Goal: Obtain resource: Download file/media

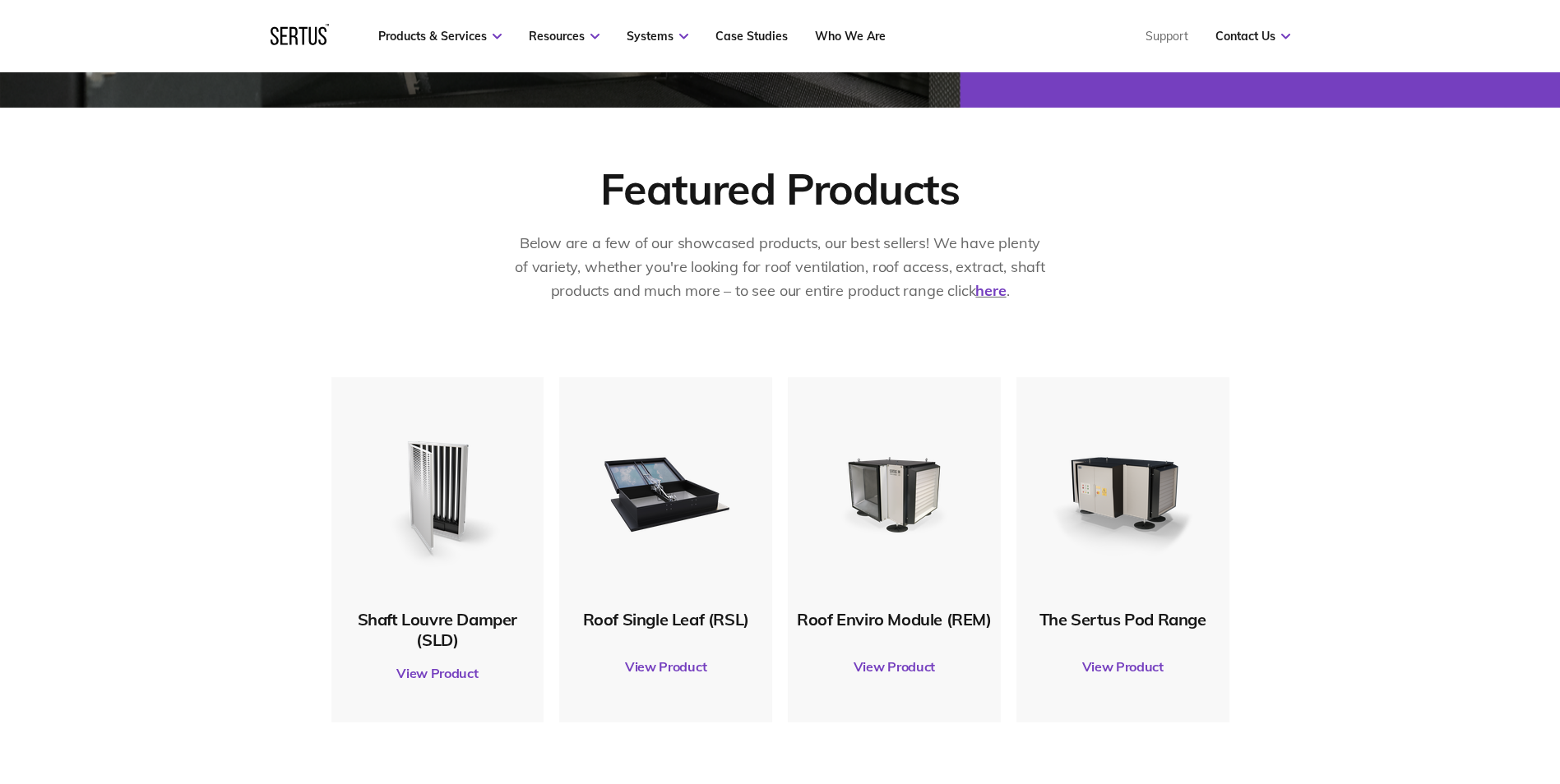
scroll to position [658, 0]
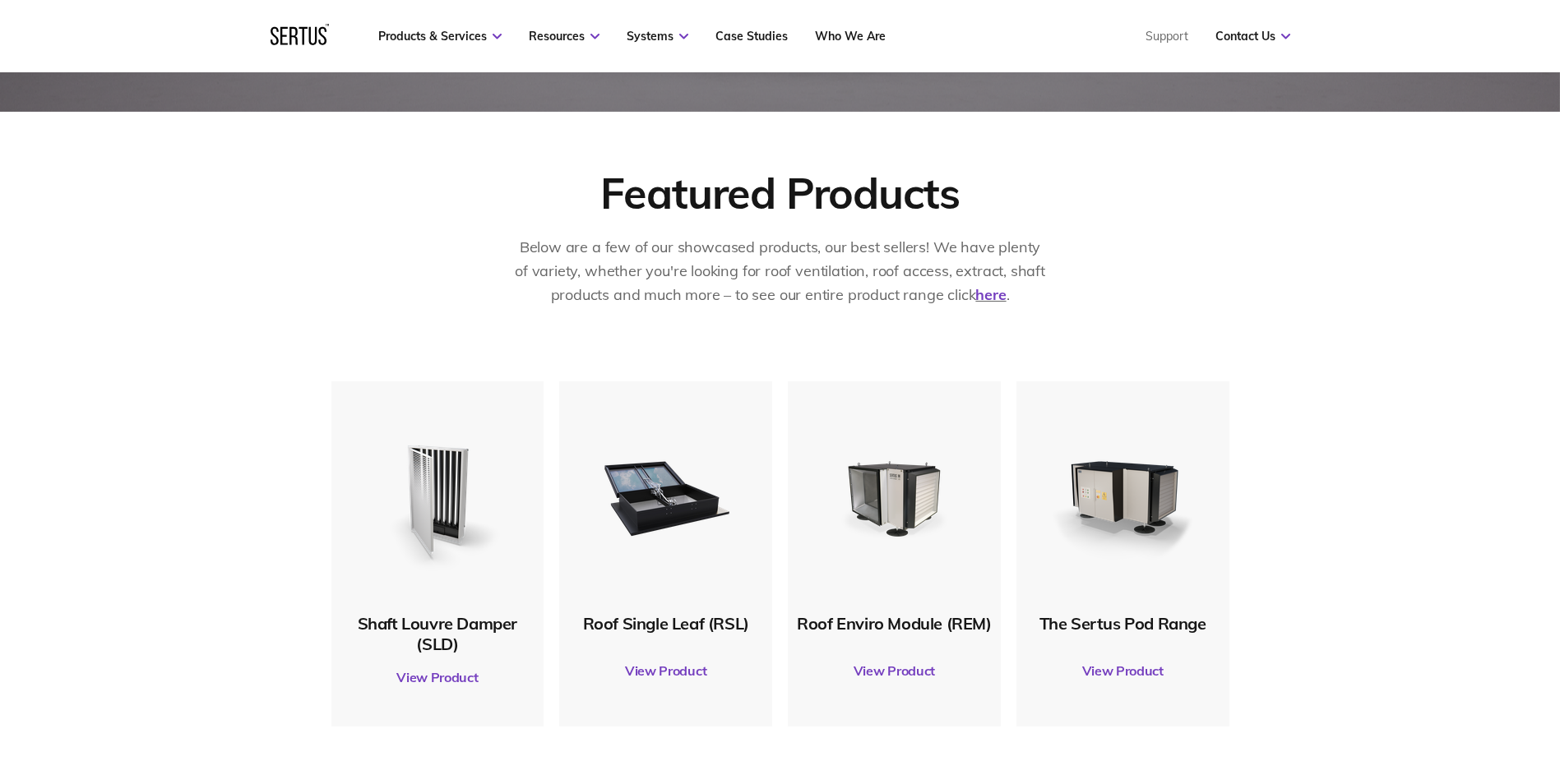
click at [652, 664] on link "View Product" at bounding box center [666, 670] width 197 height 46
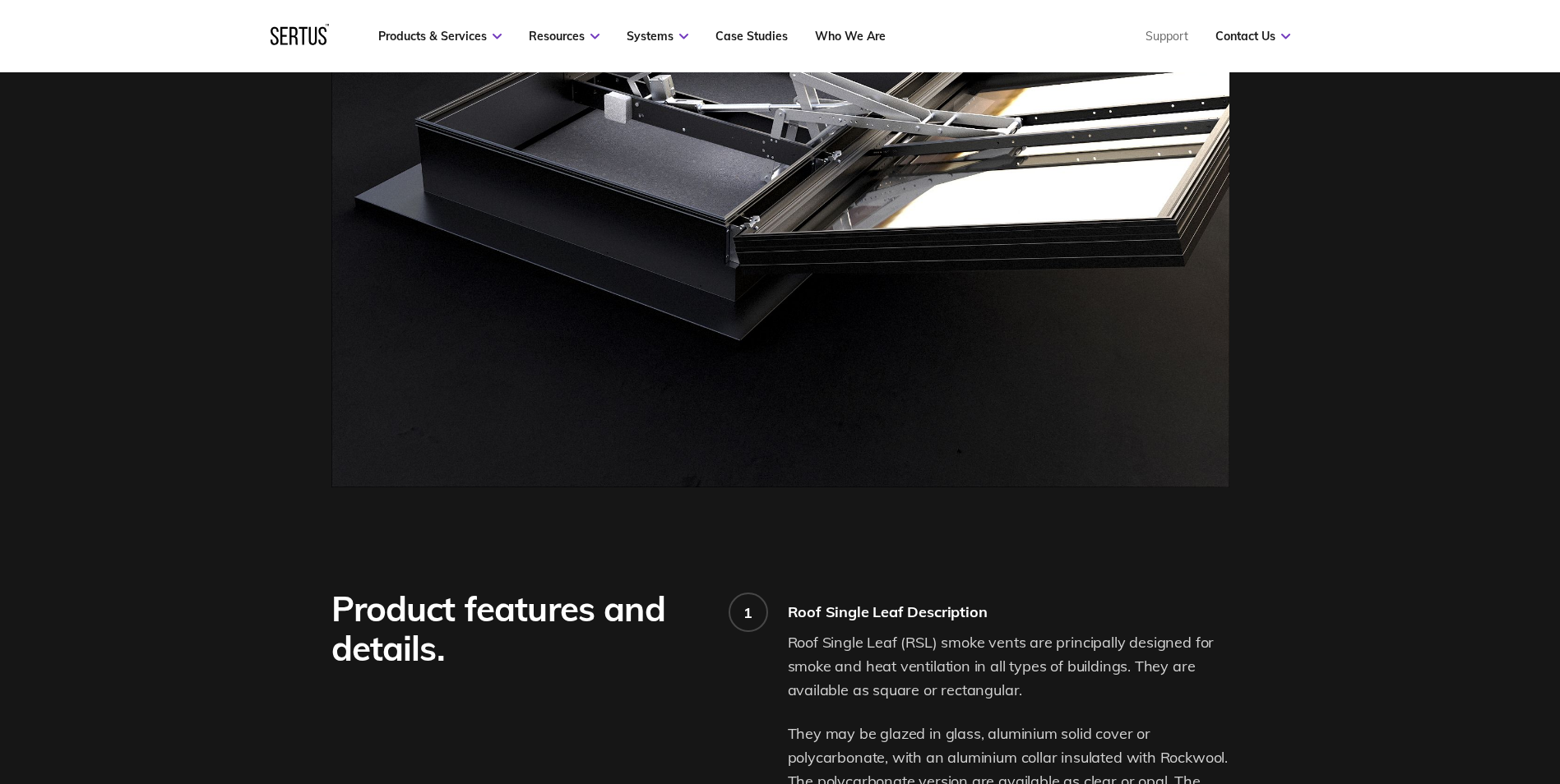
drag, startPoint x: 703, startPoint y: 338, endPoint x: 718, endPoint y: 573, distance: 235.5
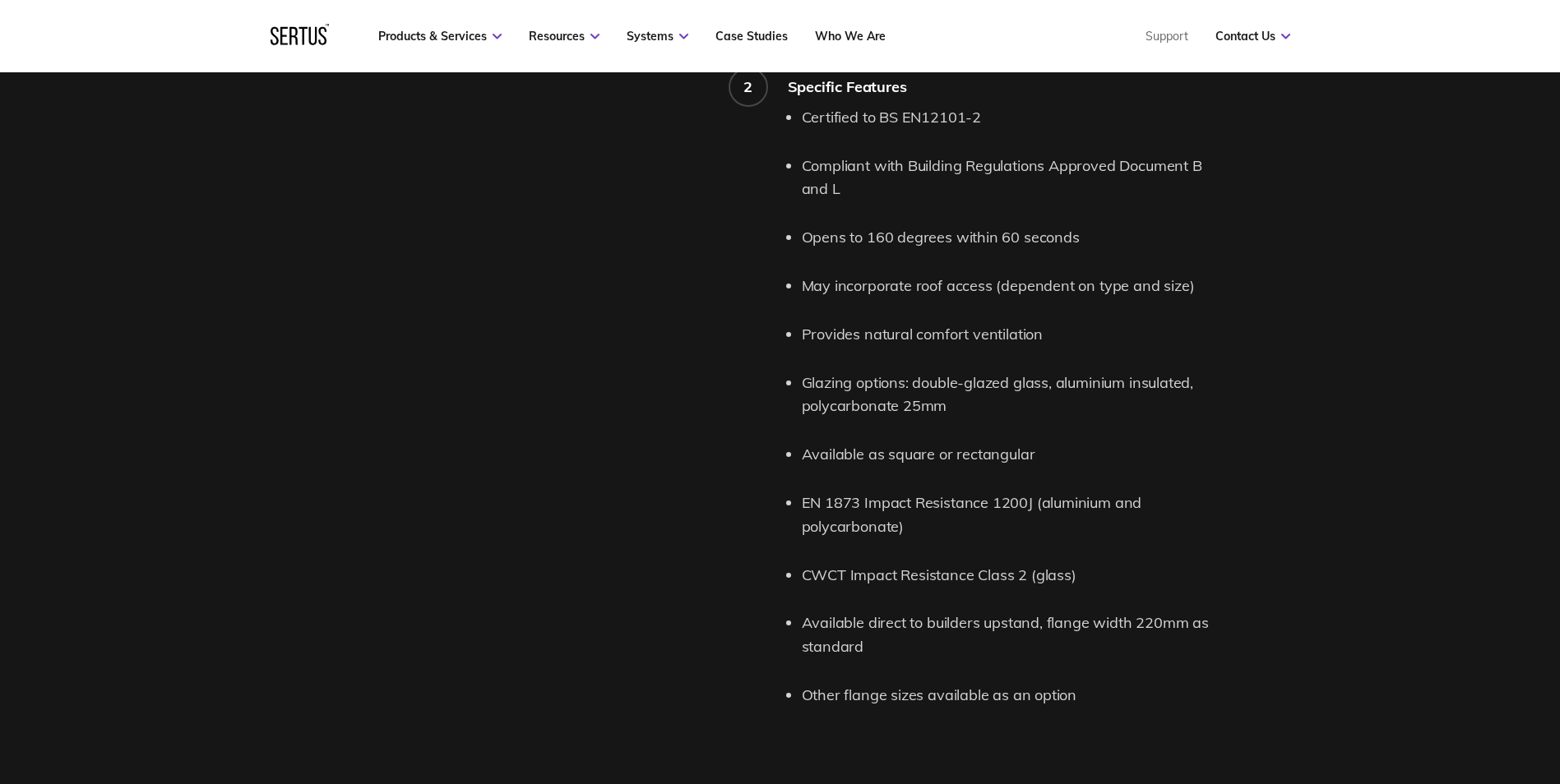
drag, startPoint x: 699, startPoint y: 331, endPoint x: 693, endPoint y: 380, distance: 49.4
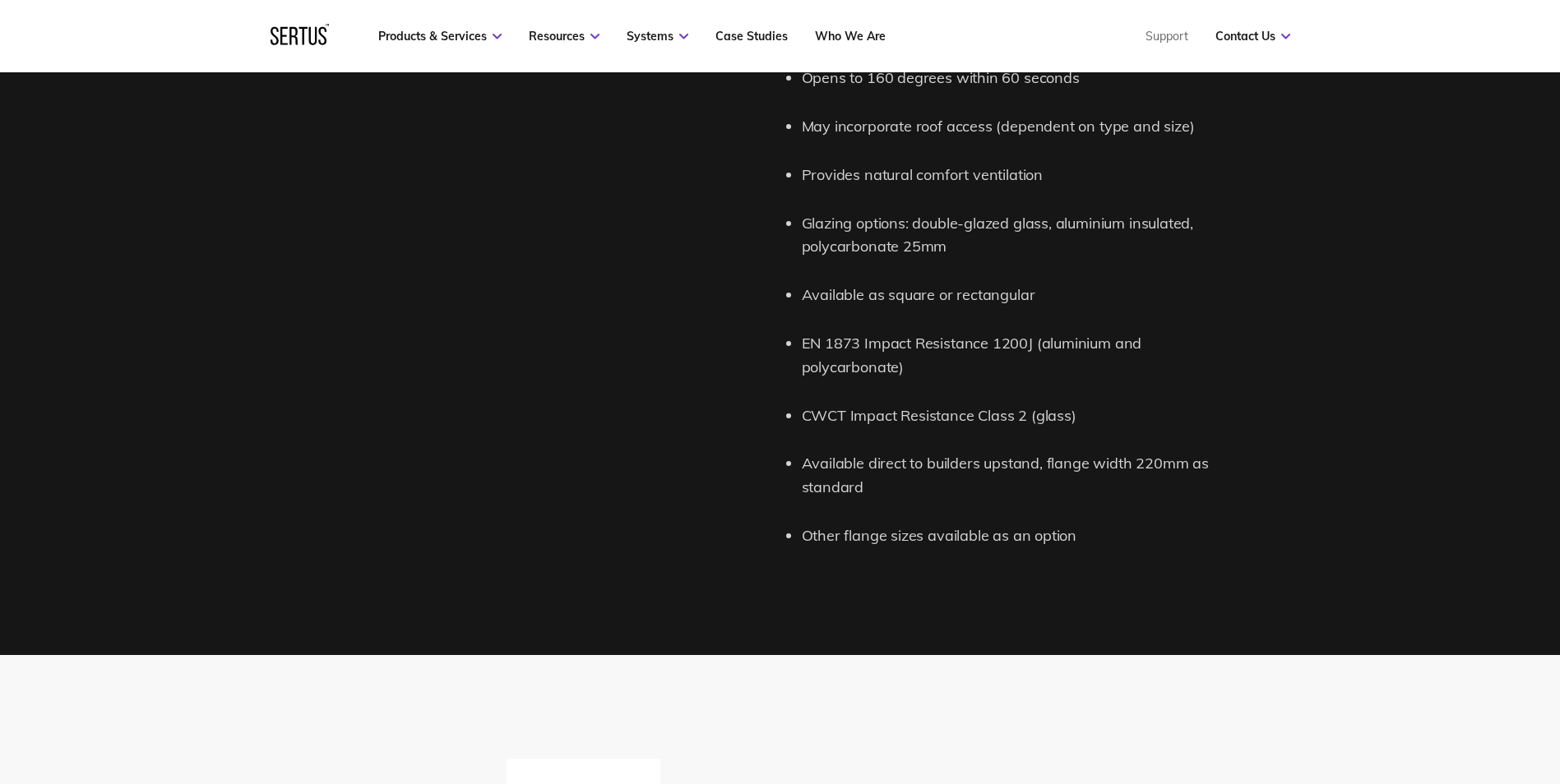
drag, startPoint x: 693, startPoint y: 380, endPoint x: 694, endPoint y: 451, distance: 71.0
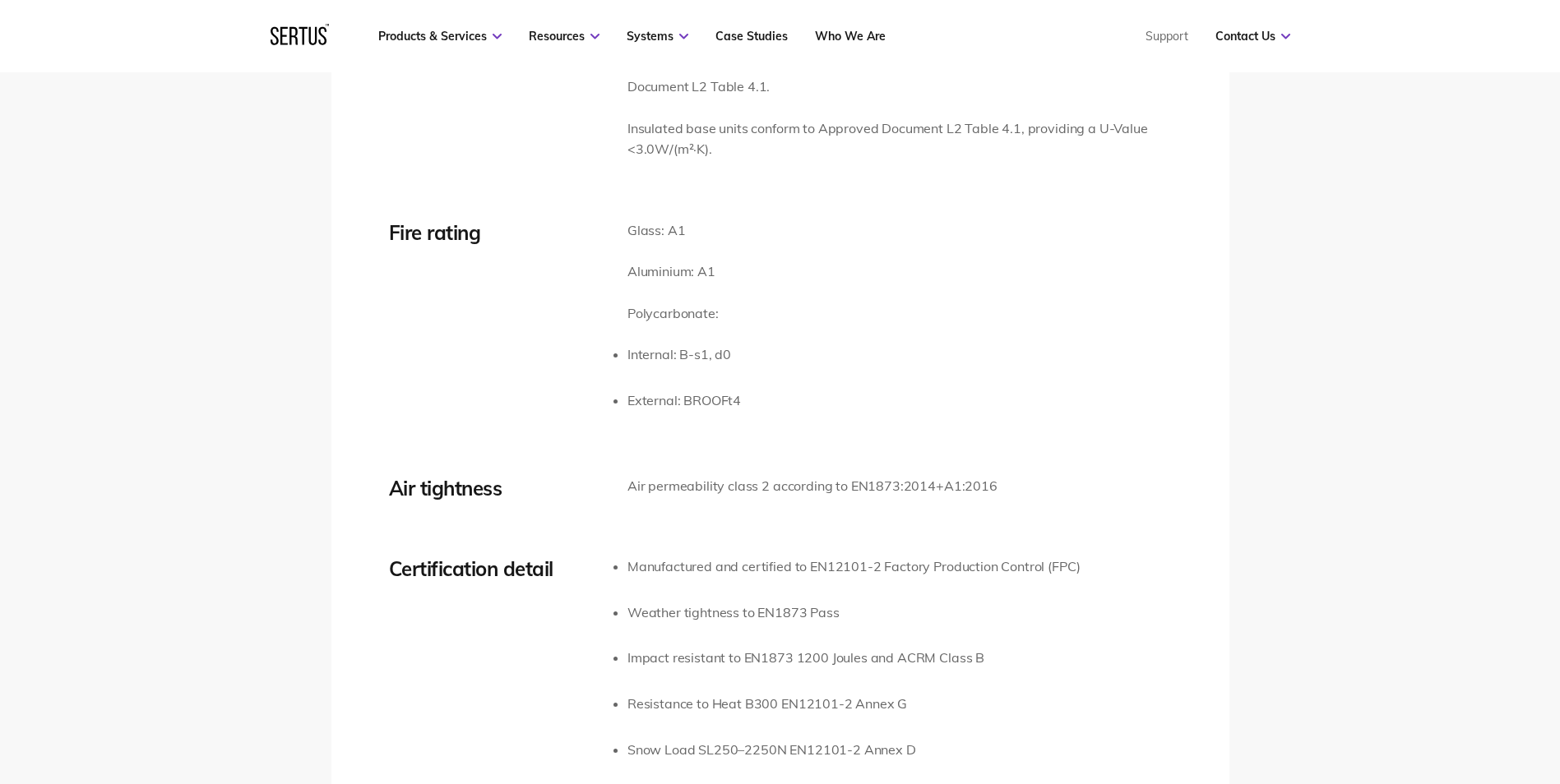
drag, startPoint x: 714, startPoint y: 394, endPoint x: 723, endPoint y: 479, distance: 85.5
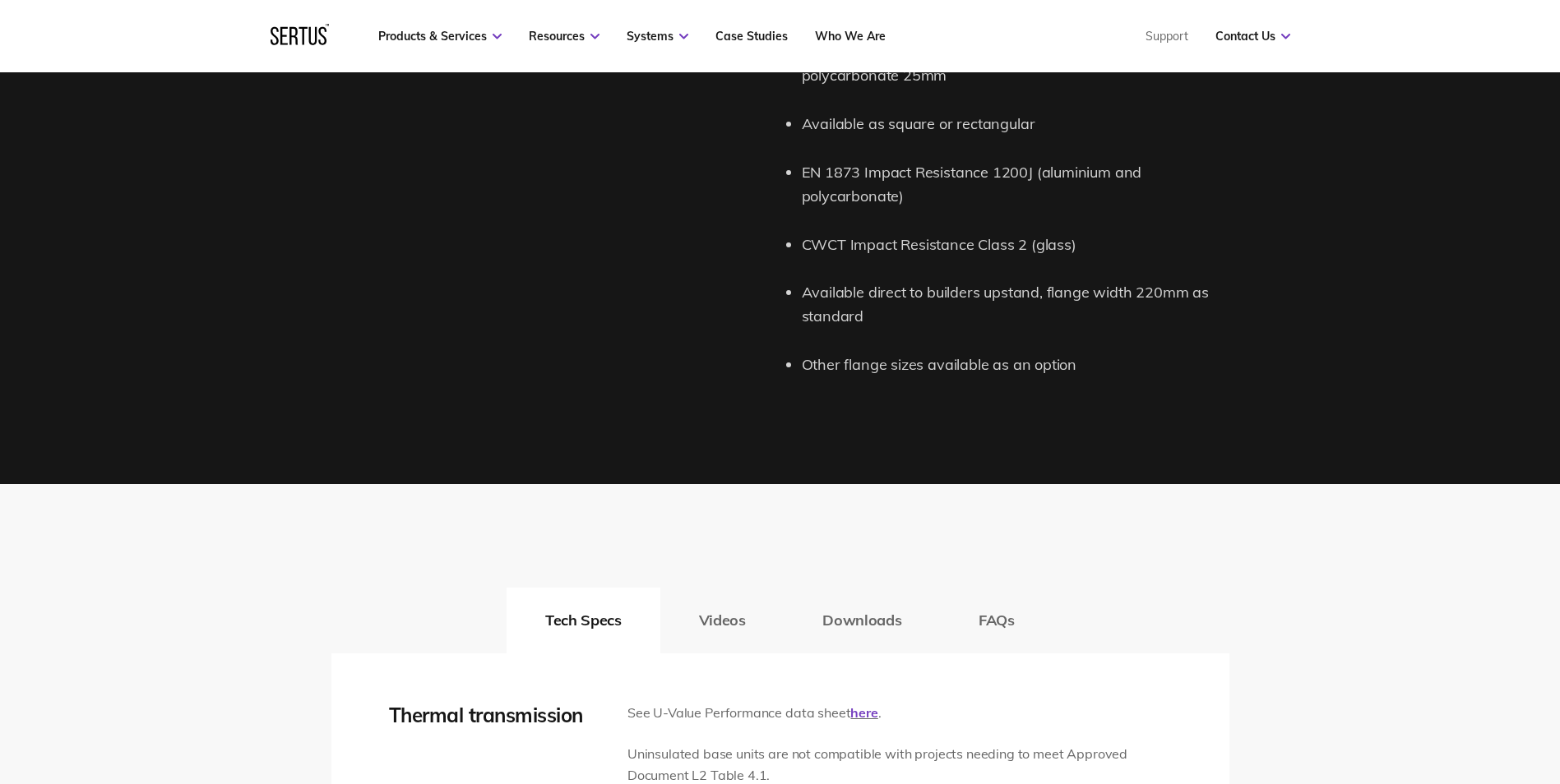
drag, startPoint x: 772, startPoint y: 434, endPoint x: 800, endPoint y: 288, distance: 148.7
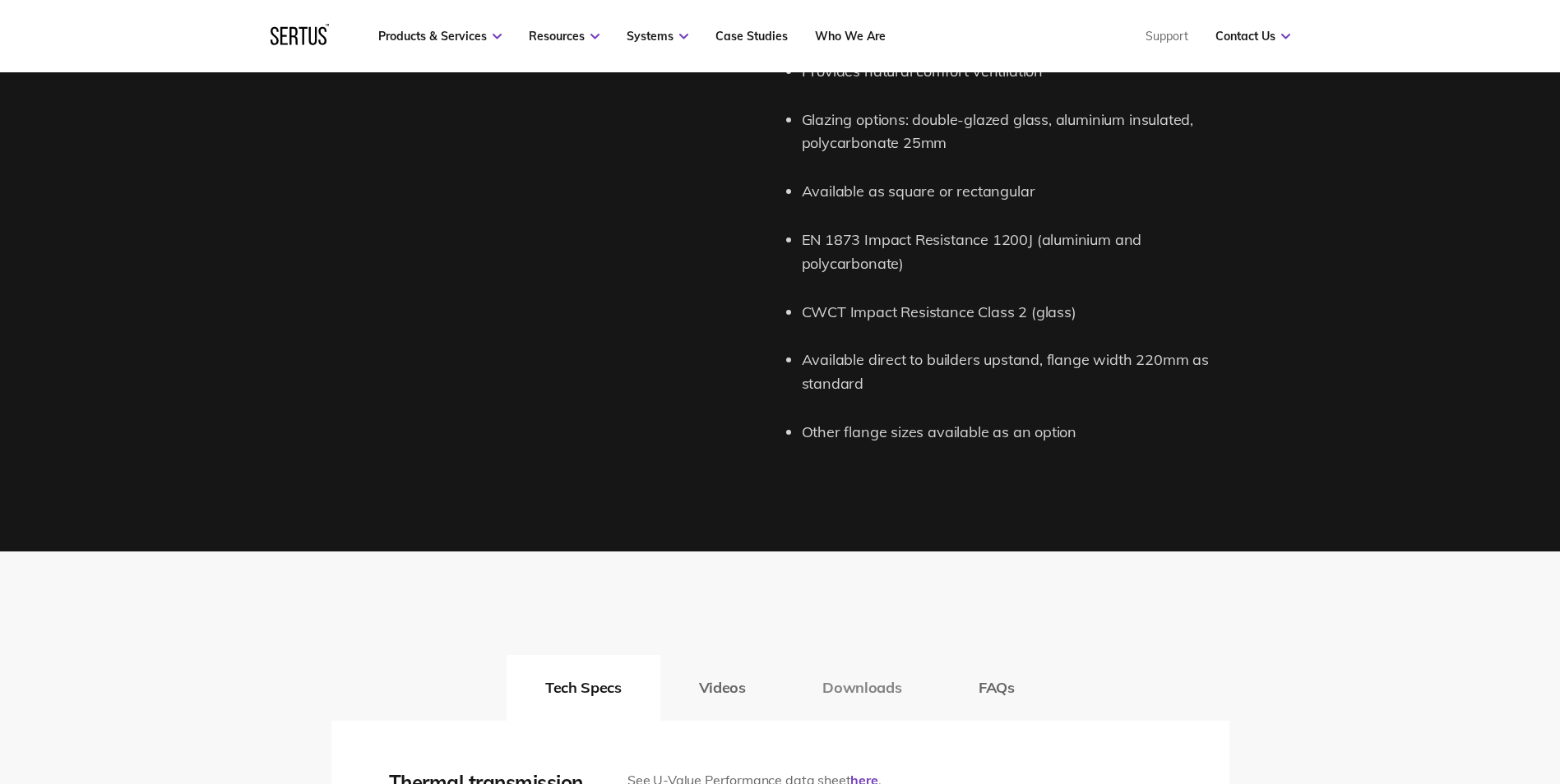
scroll to position [2227, 0]
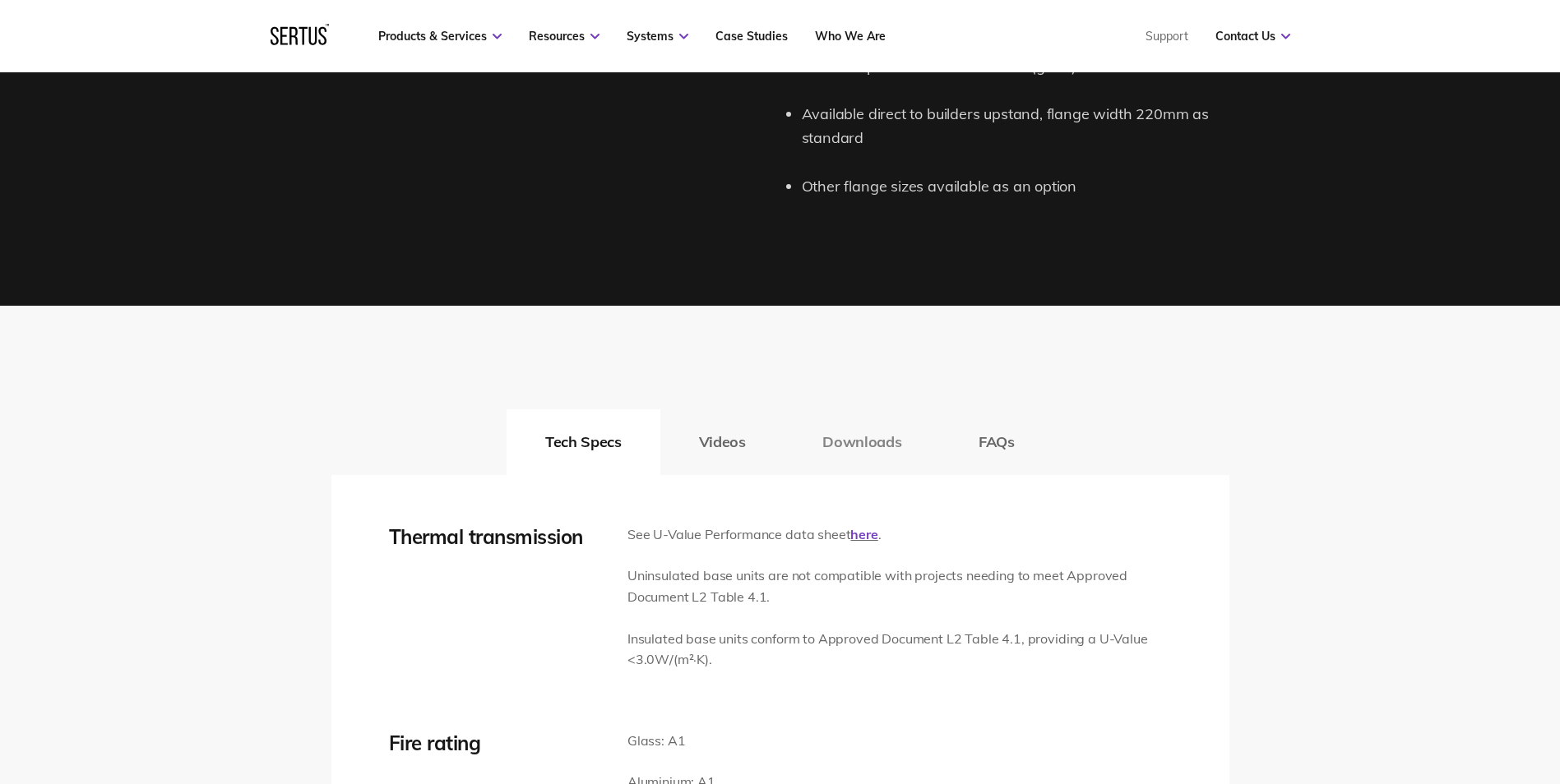
drag, startPoint x: 805, startPoint y: 447, endPoint x: 800, endPoint y: 573, distance: 126.1
click at [704, 438] on button "Videos" at bounding box center [722, 442] width 124 height 66
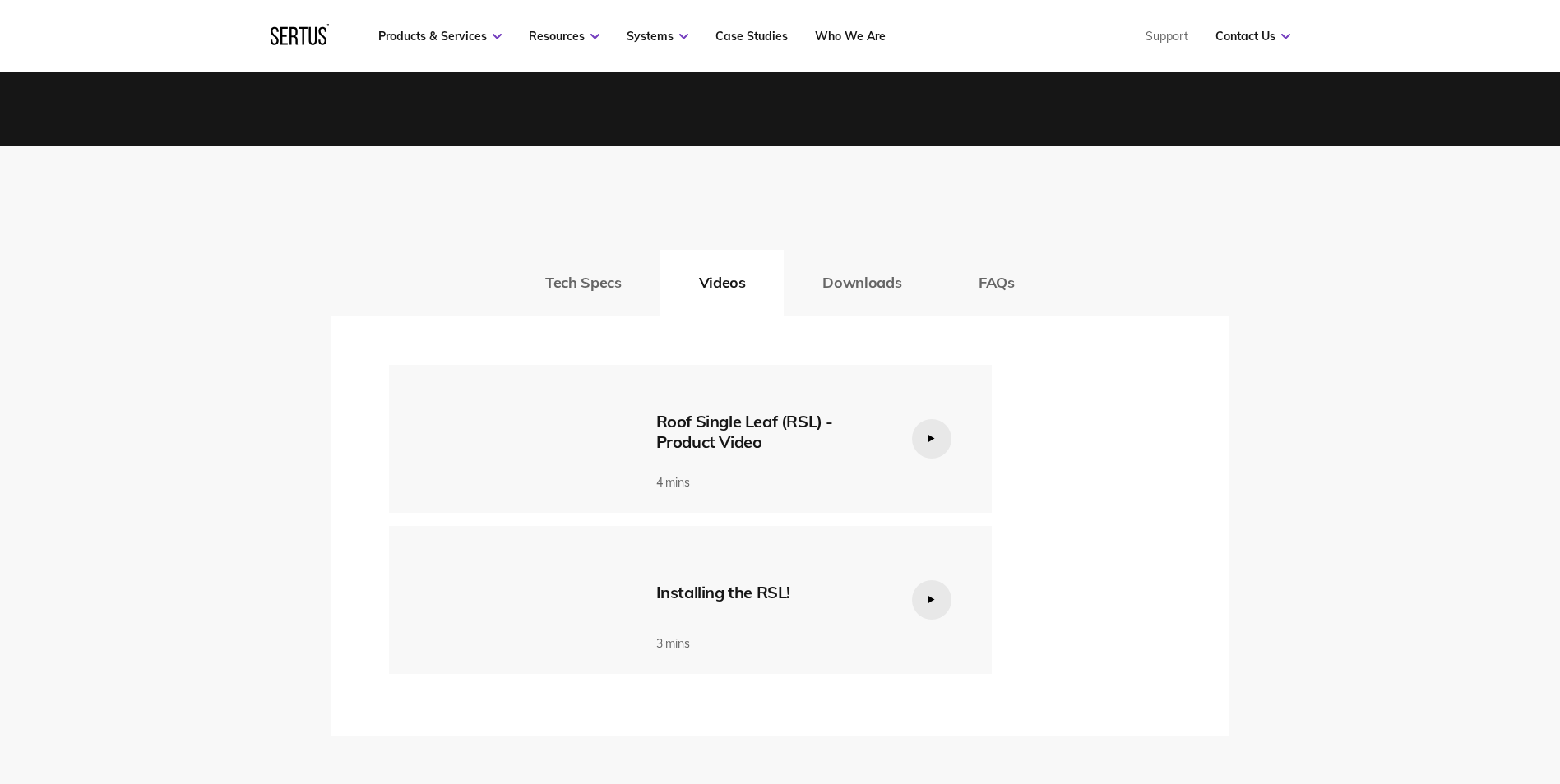
scroll to position [2391, 0]
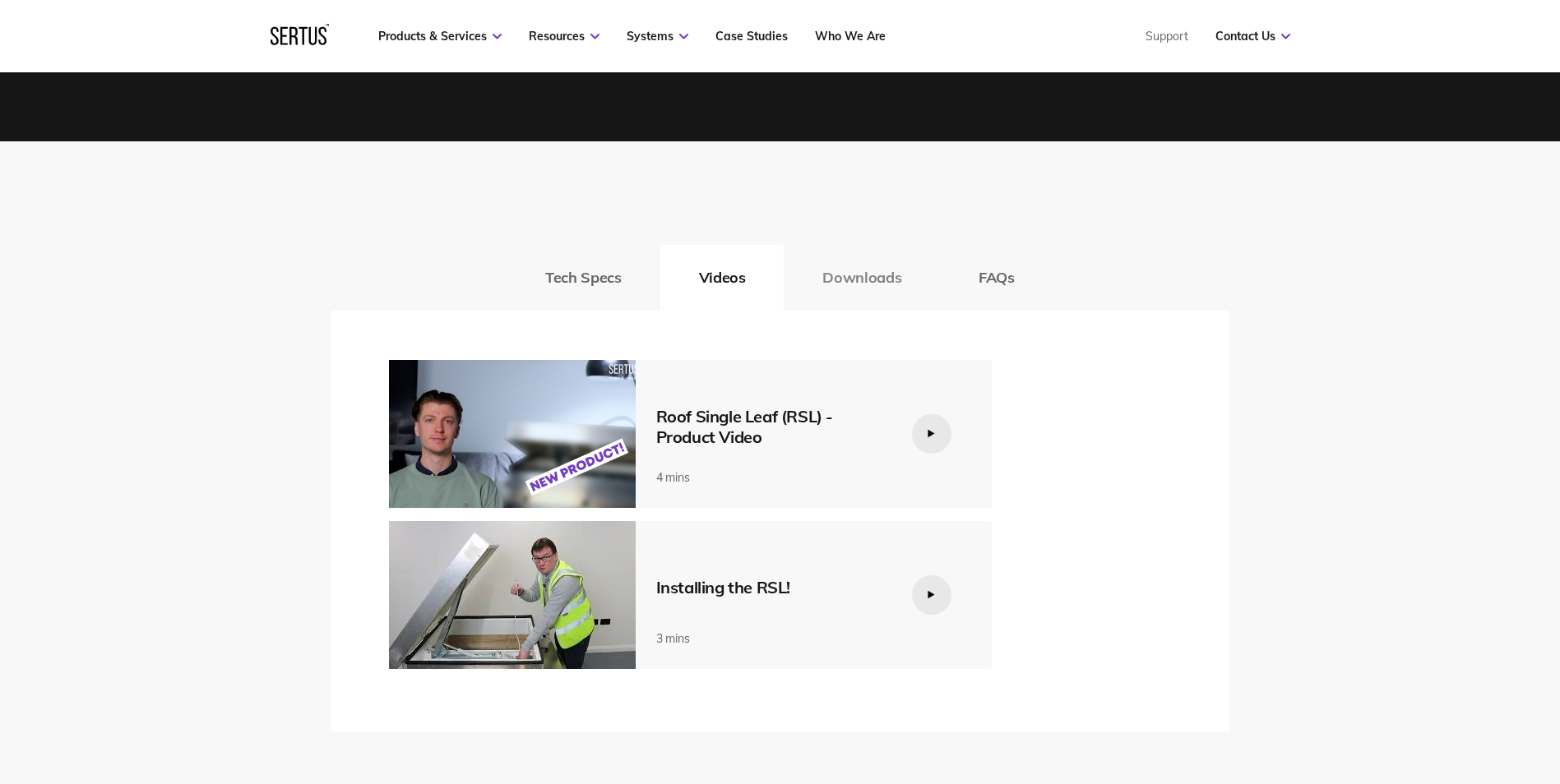
click at [864, 280] on button "Downloads" at bounding box center [863, 278] width 157 height 66
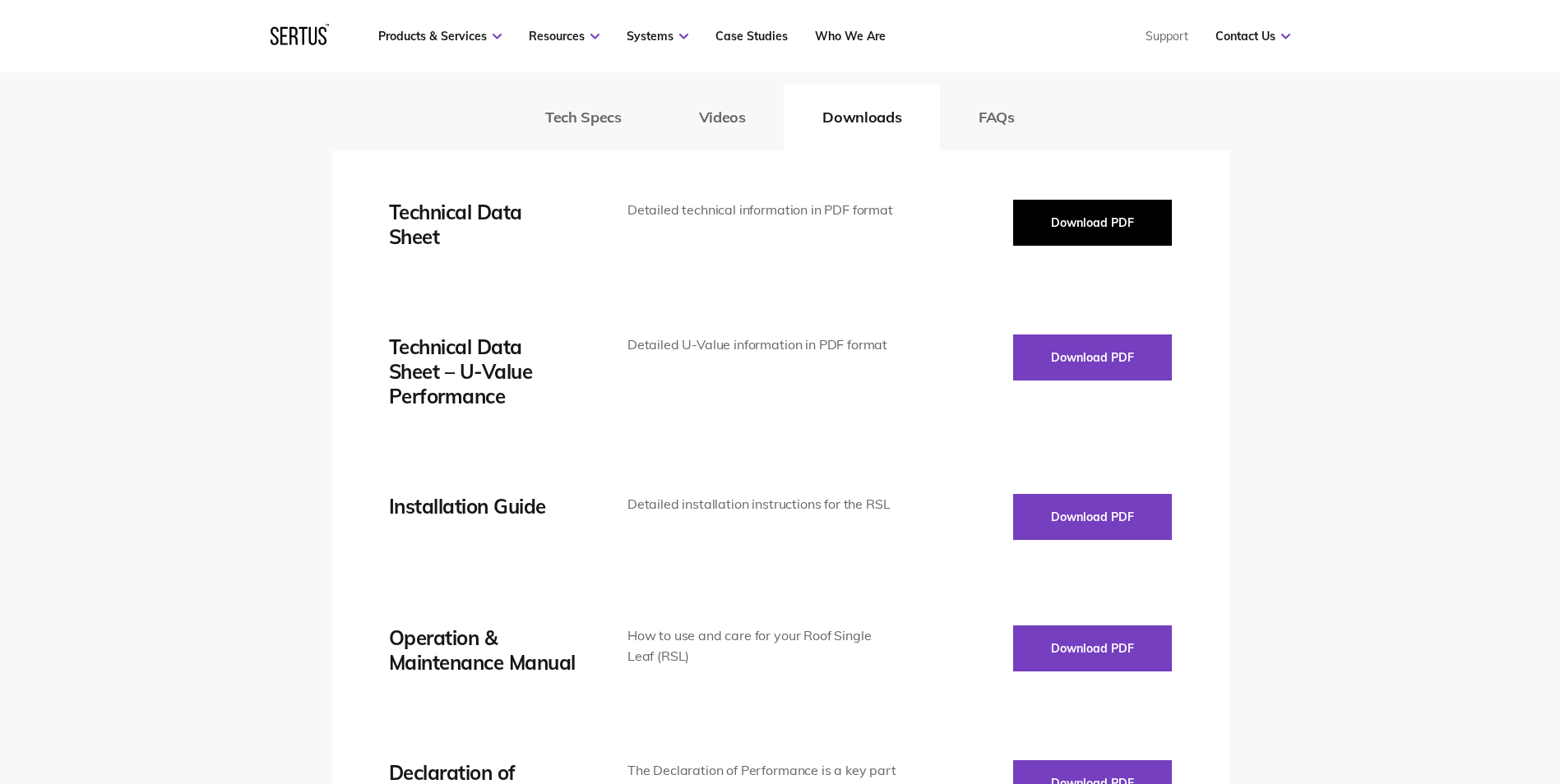
scroll to position [2555, 0]
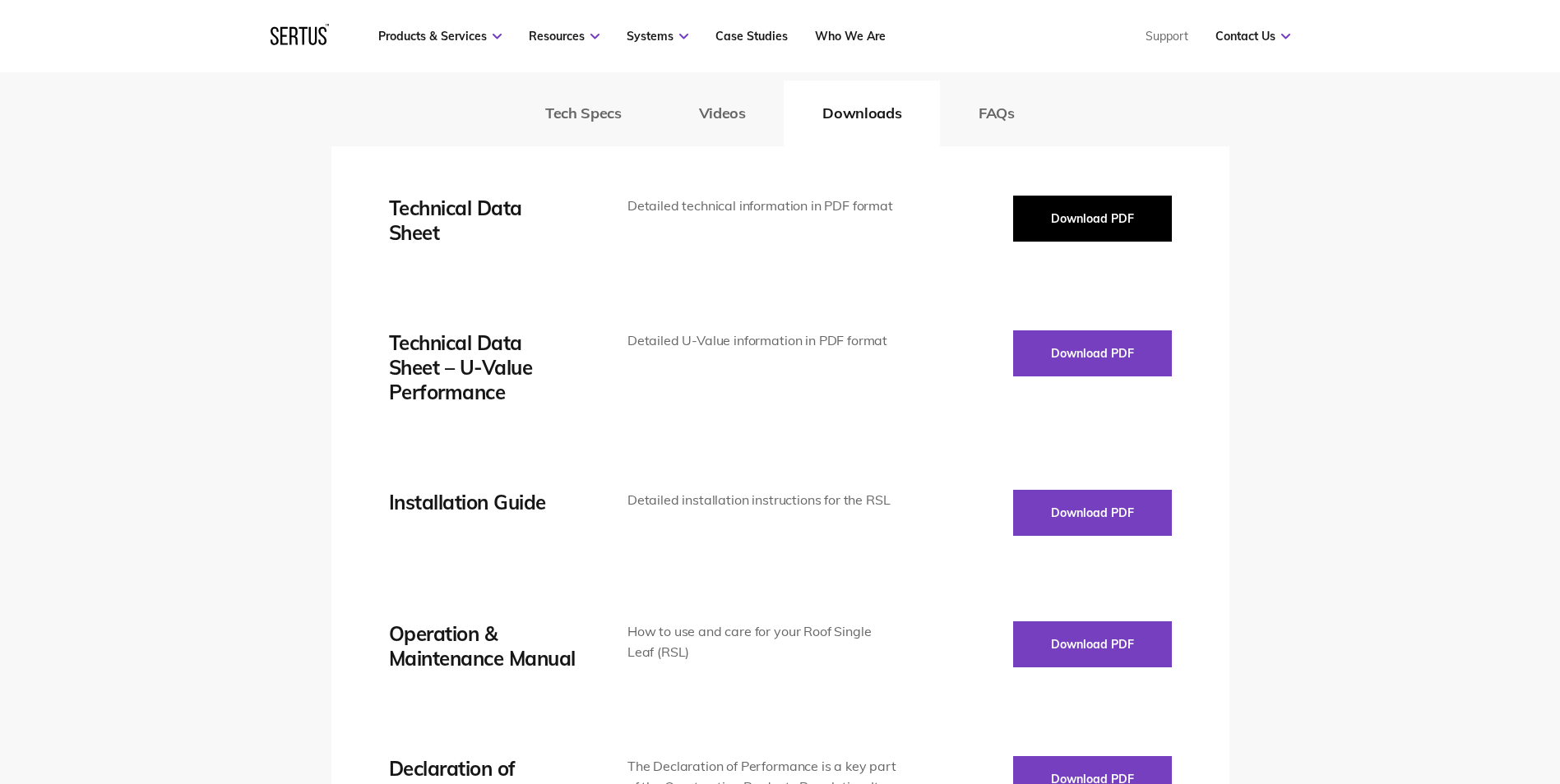
click at [1086, 234] on button "Download PDF" at bounding box center [1093, 218] width 159 height 46
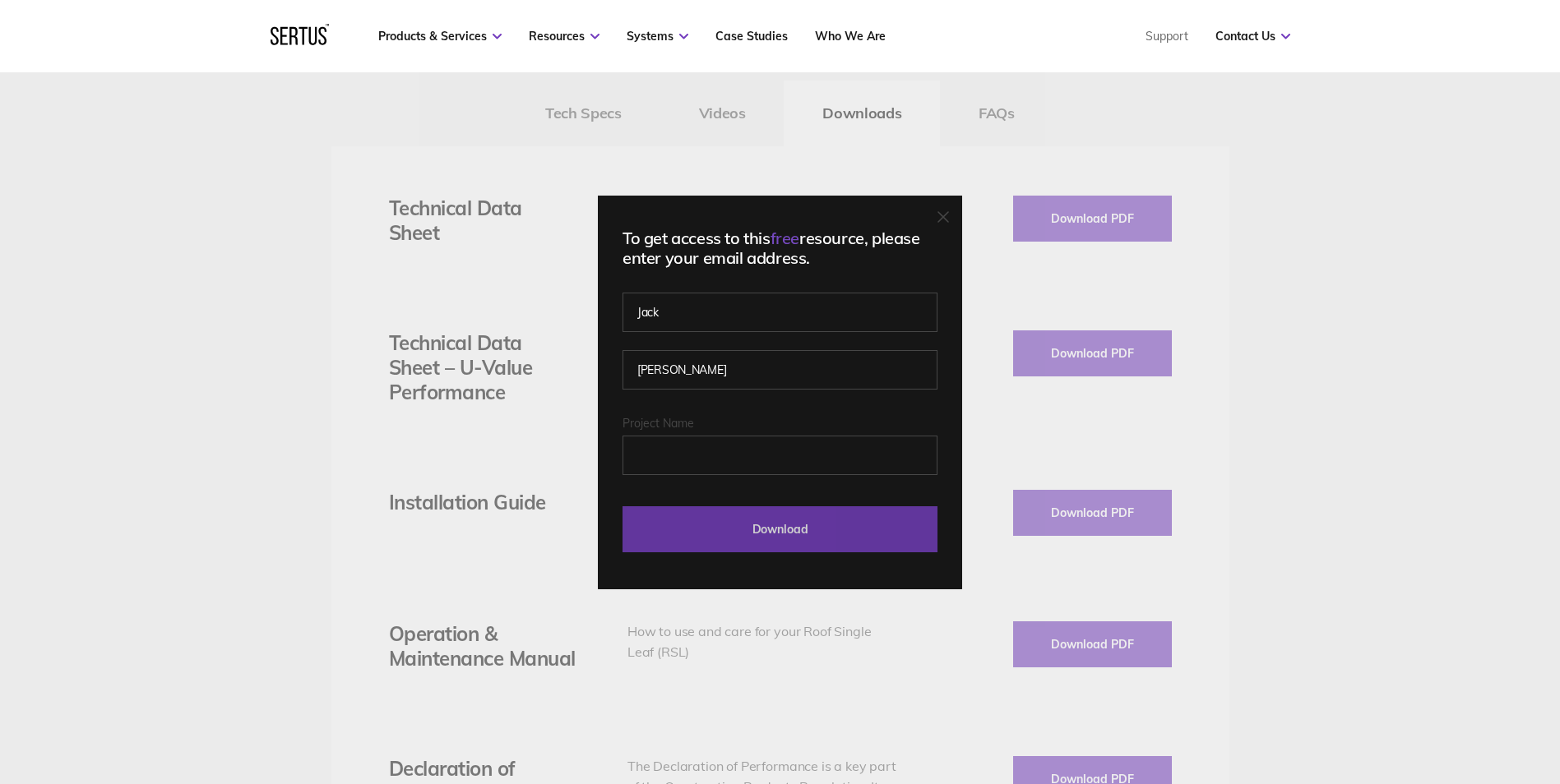
click at [840, 523] on input "Download" at bounding box center [780, 529] width 315 height 46
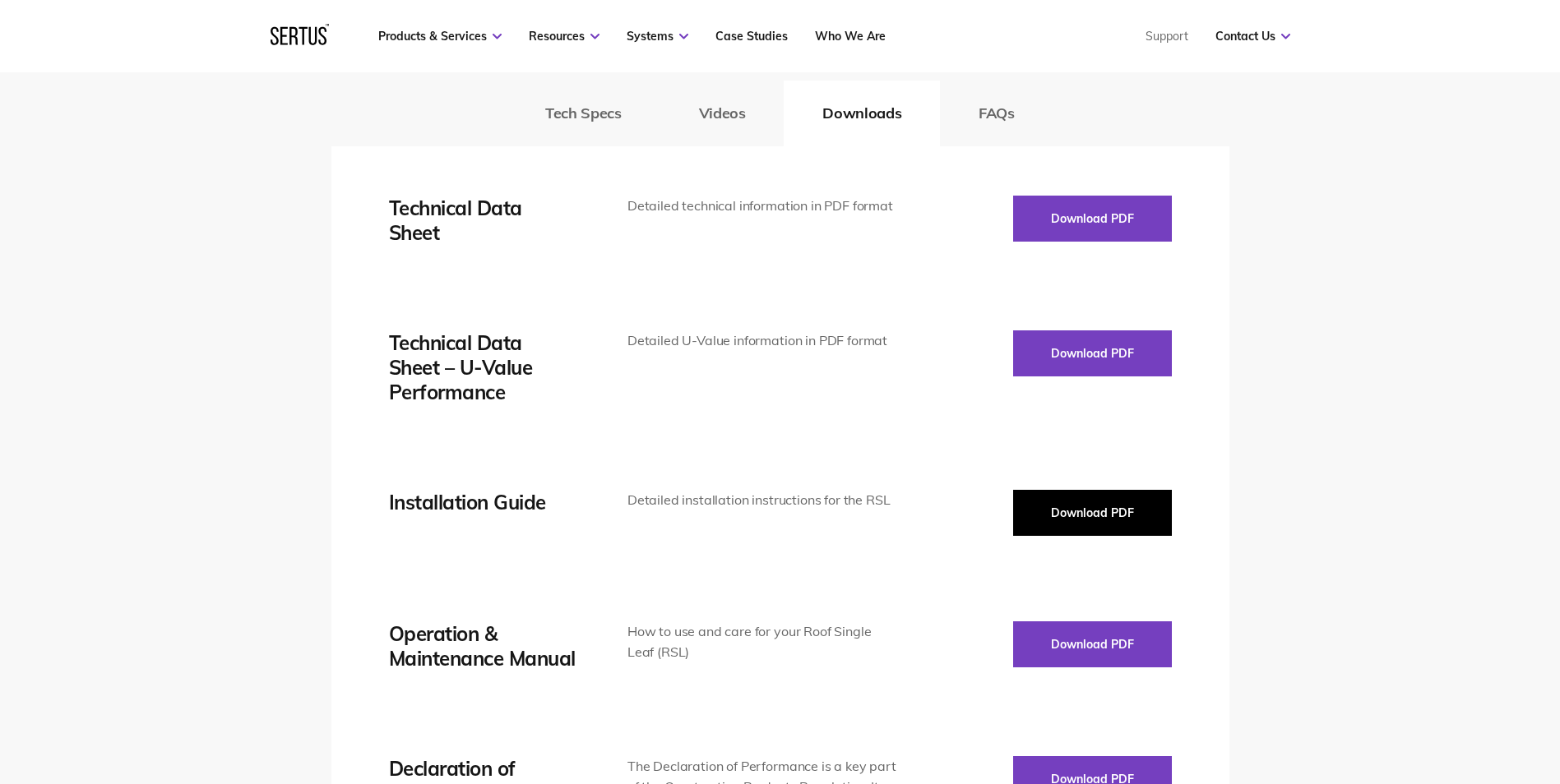
click at [1097, 519] on button "Download PDF" at bounding box center [1093, 513] width 159 height 46
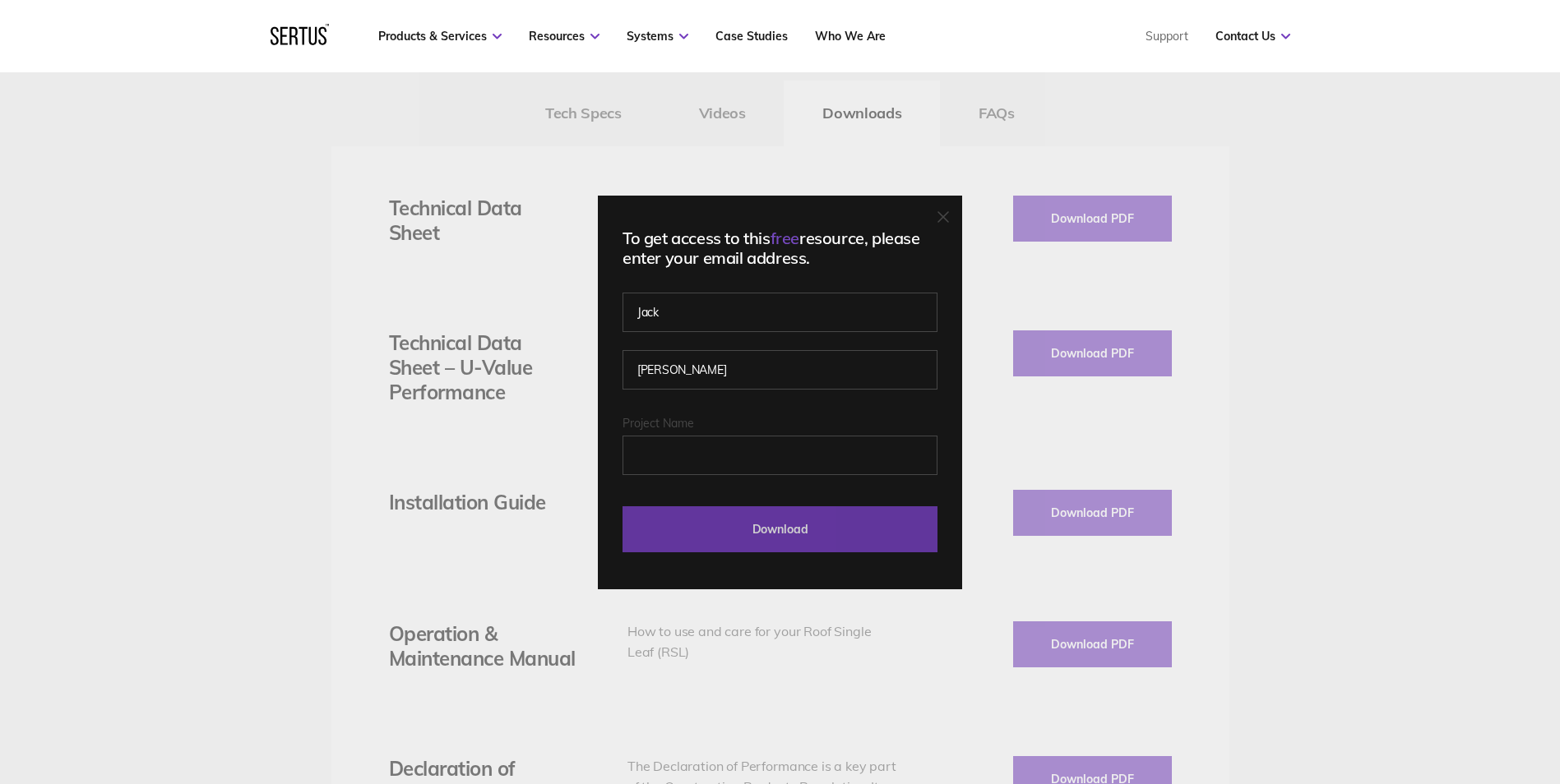
click at [773, 531] on input "Download" at bounding box center [780, 529] width 315 height 46
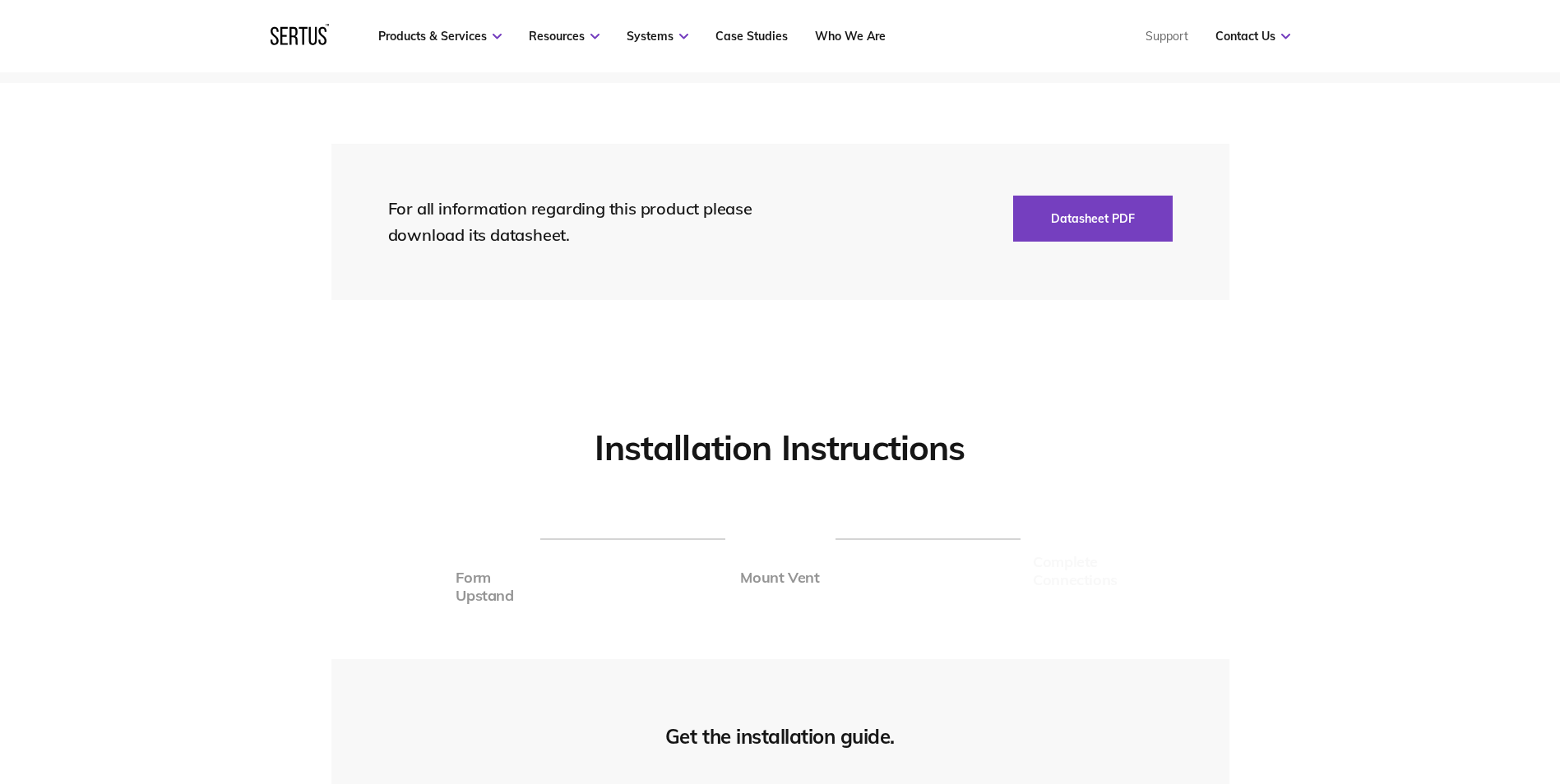
scroll to position [3707, 0]
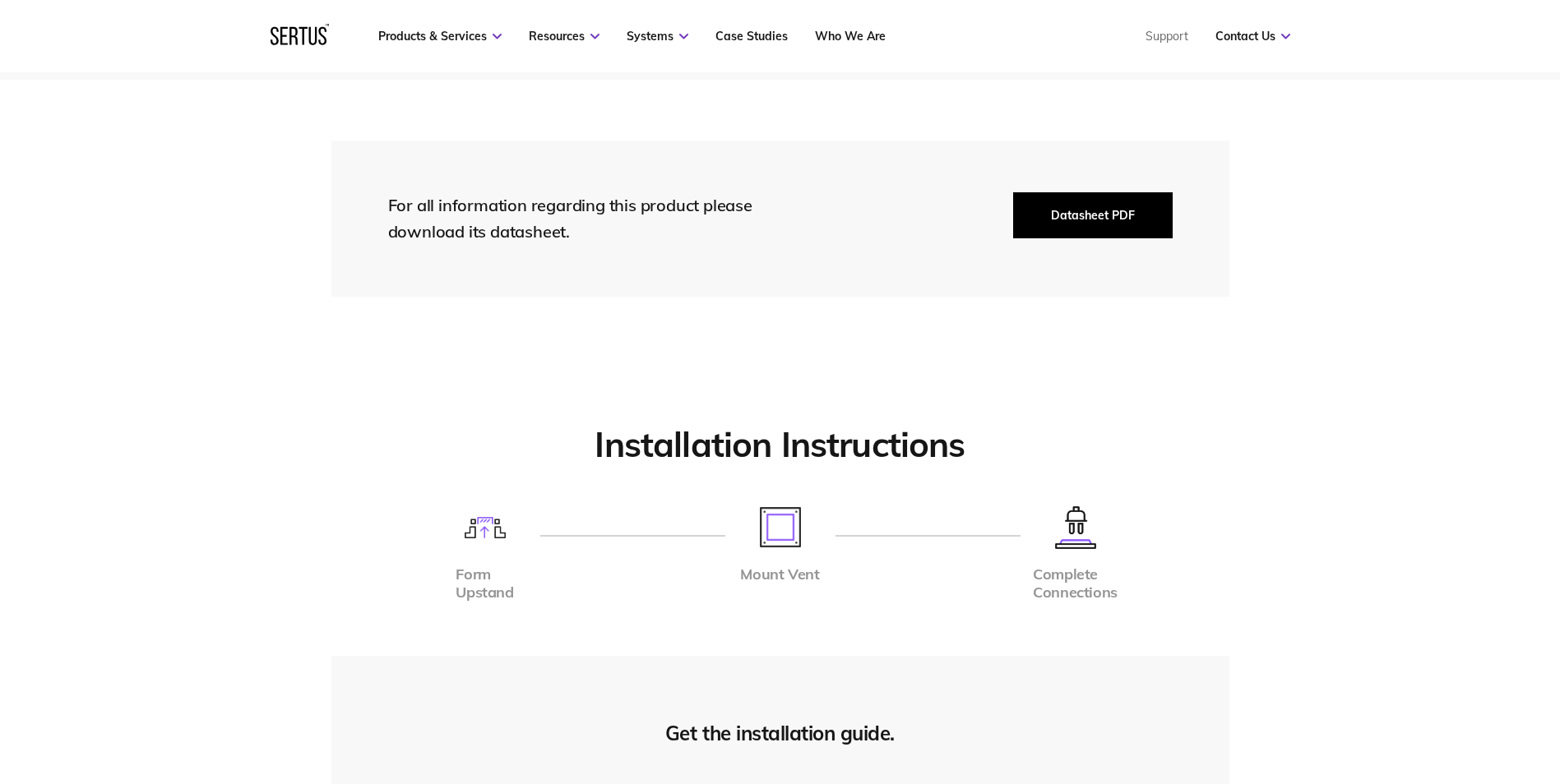
click at [1075, 219] on button "Datasheet PDF" at bounding box center [1093, 214] width 159 height 46
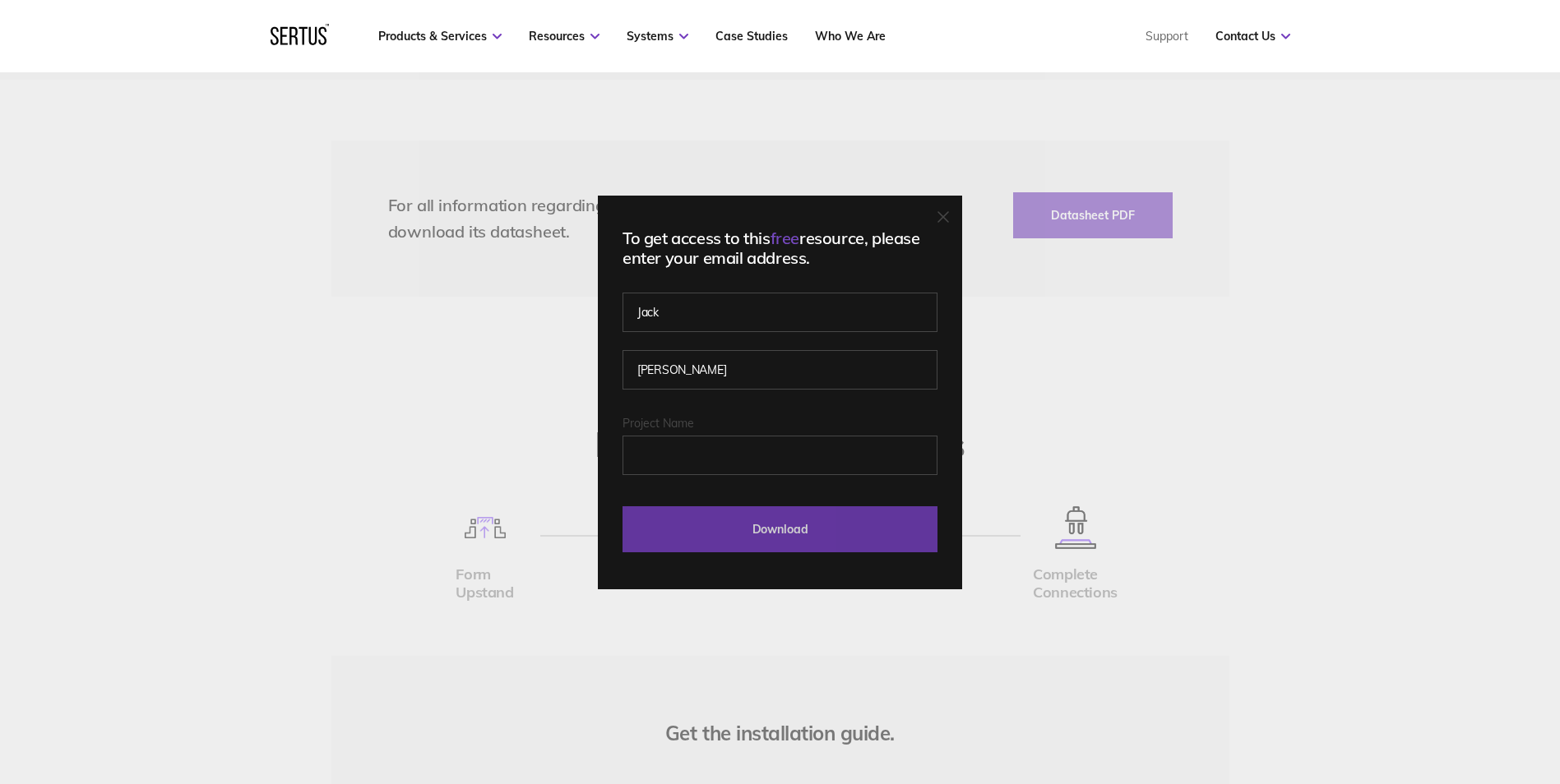
click at [764, 519] on input "Download" at bounding box center [780, 529] width 315 height 46
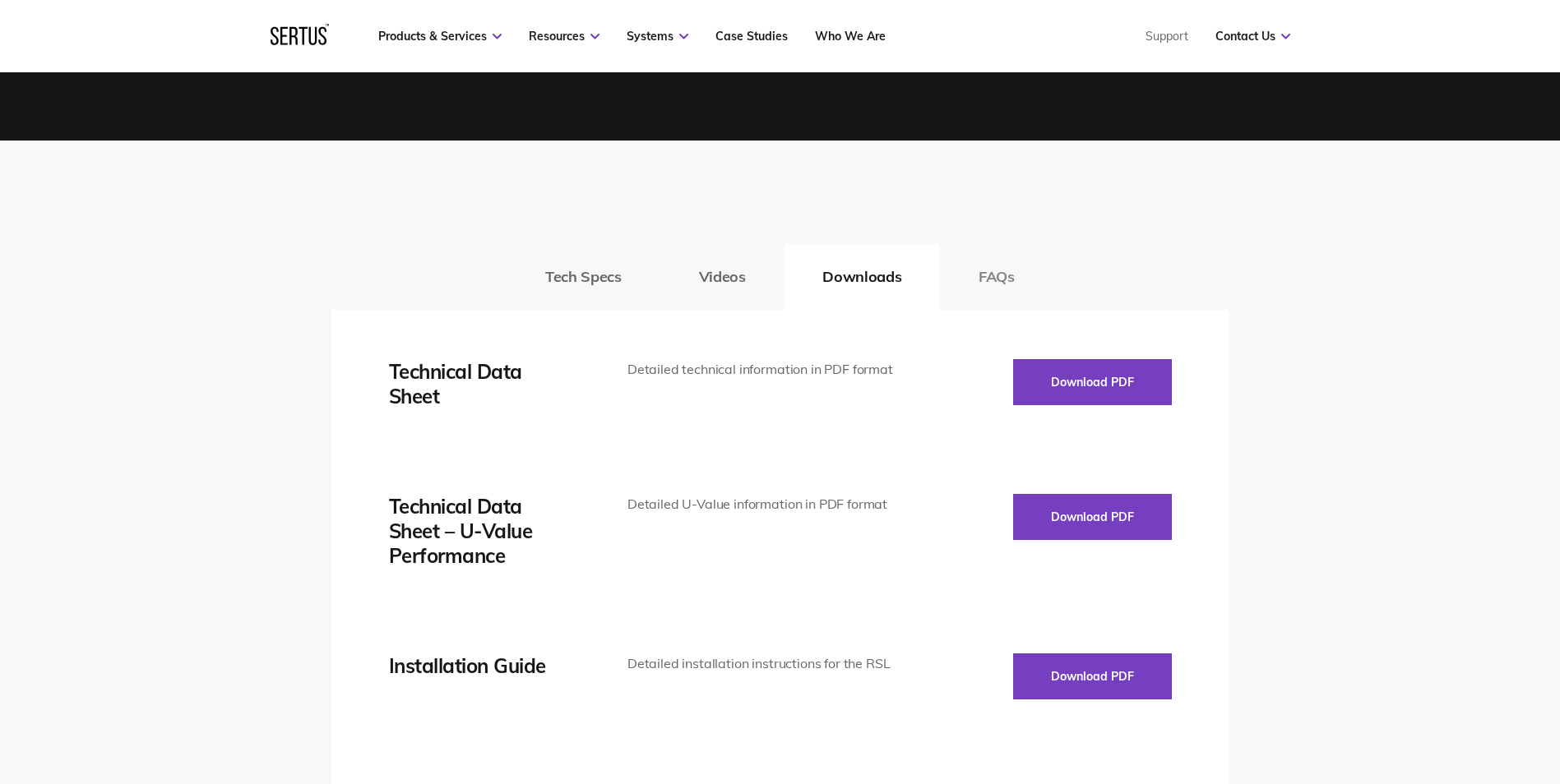
scroll to position [2391, 0]
click at [796, 278] on div "Tech Specs Videos Downloads FAQs" at bounding box center [780, 278] width 898 height 66
click at [687, 279] on button "Videos" at bounding box center [722, 278] width 124 height 66
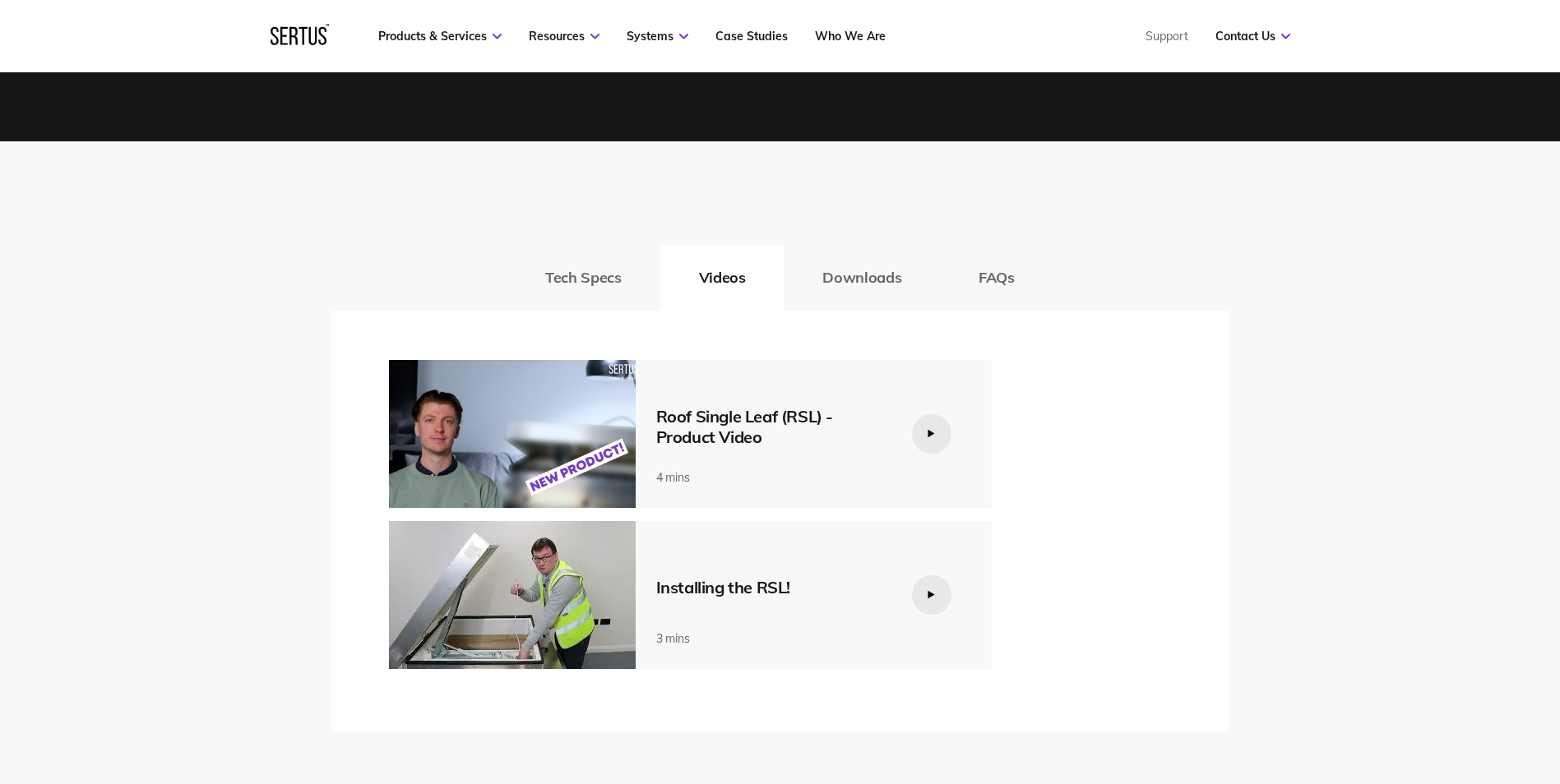
click at [956, 436] on div at bounding box center [932, 433] width 90 height 102
click at [615, 257] on button "Tech Specs" at bounding box center [583, 278] width 153 height 66
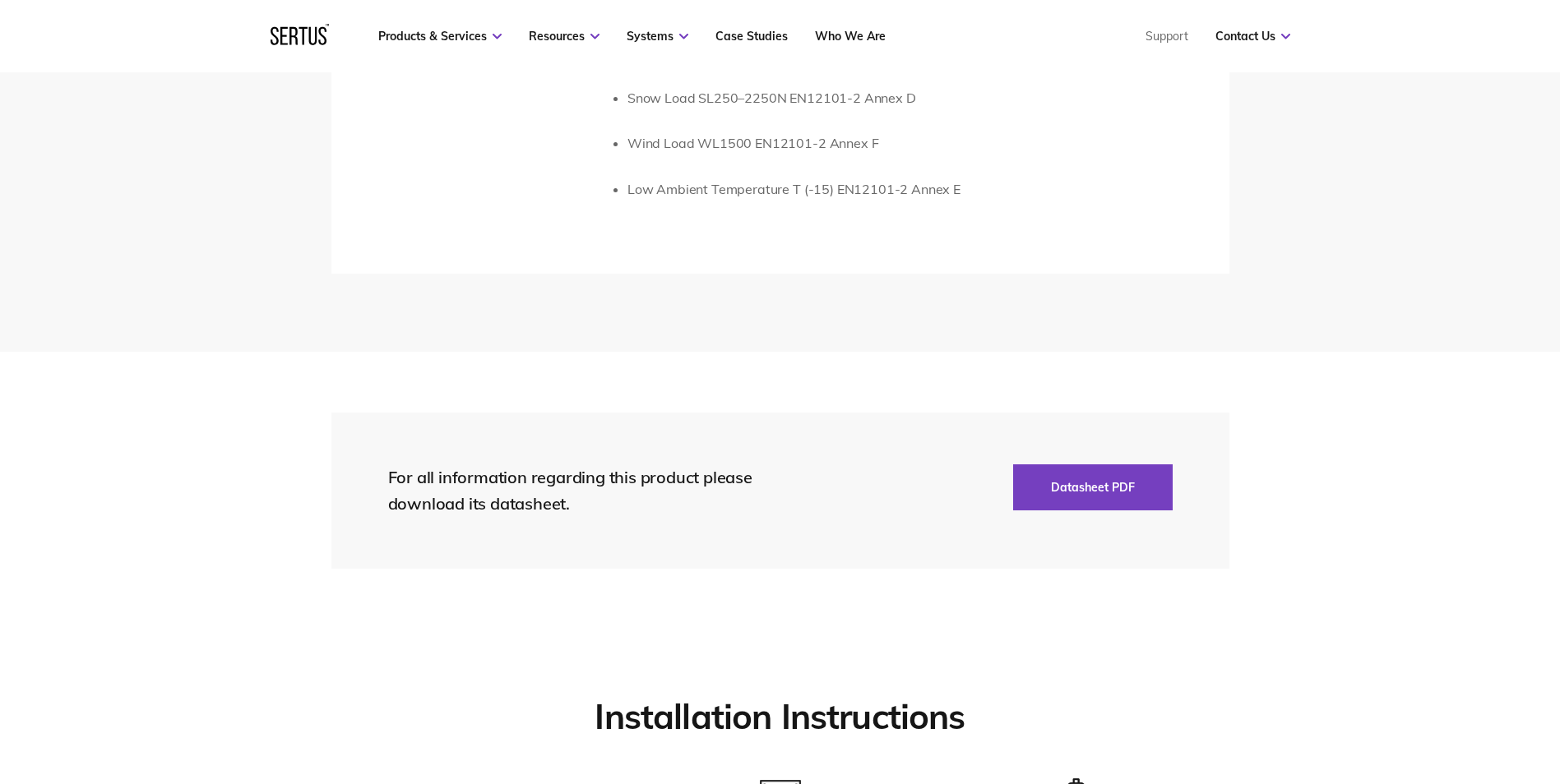
scroll to position [3378, 0]
